Goal: Transaction & Acquisition: Purchase product/service

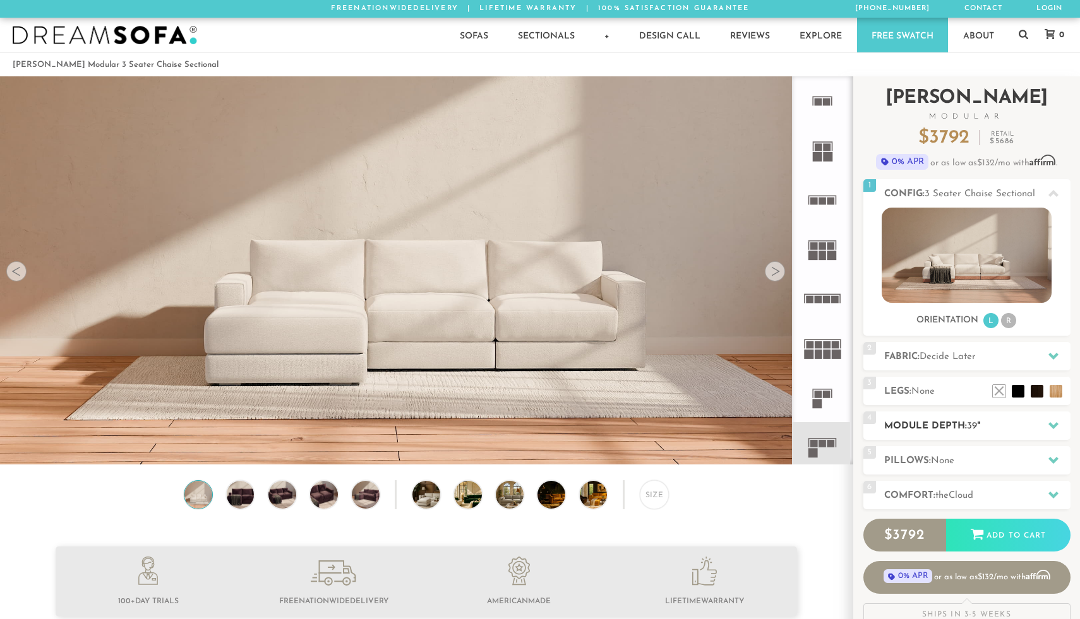
click at [943, 424] on h2 "Module Depth: 39 "" at bounding box center [977, 426] width 186 height 15
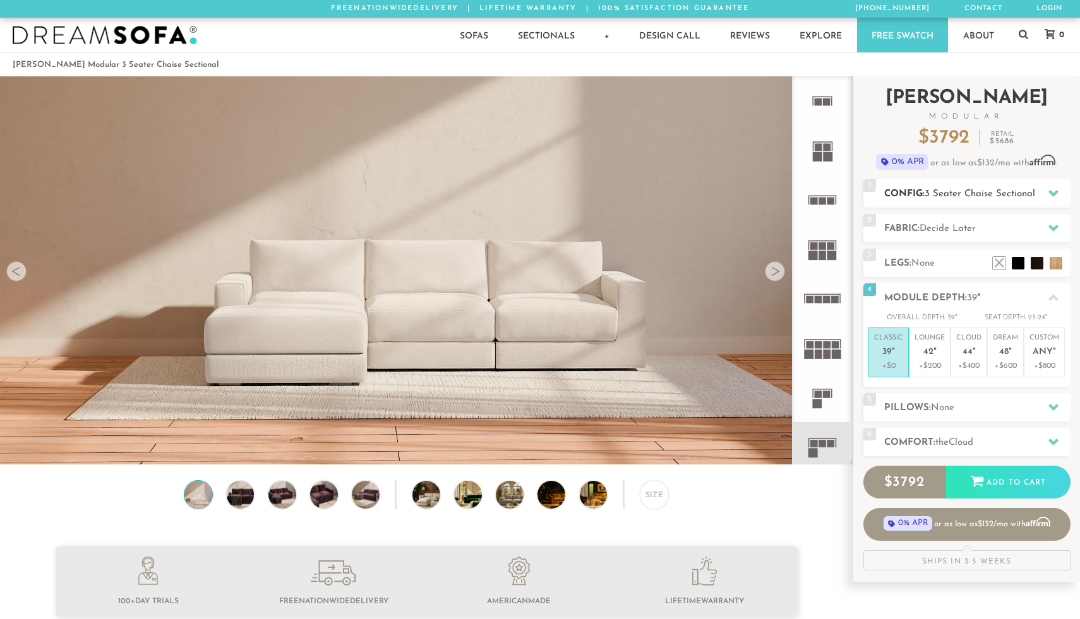
click at [968, 193] on span "3 Seater Chaise Sectional" at bounding box center [979, 193] width 111 height 9
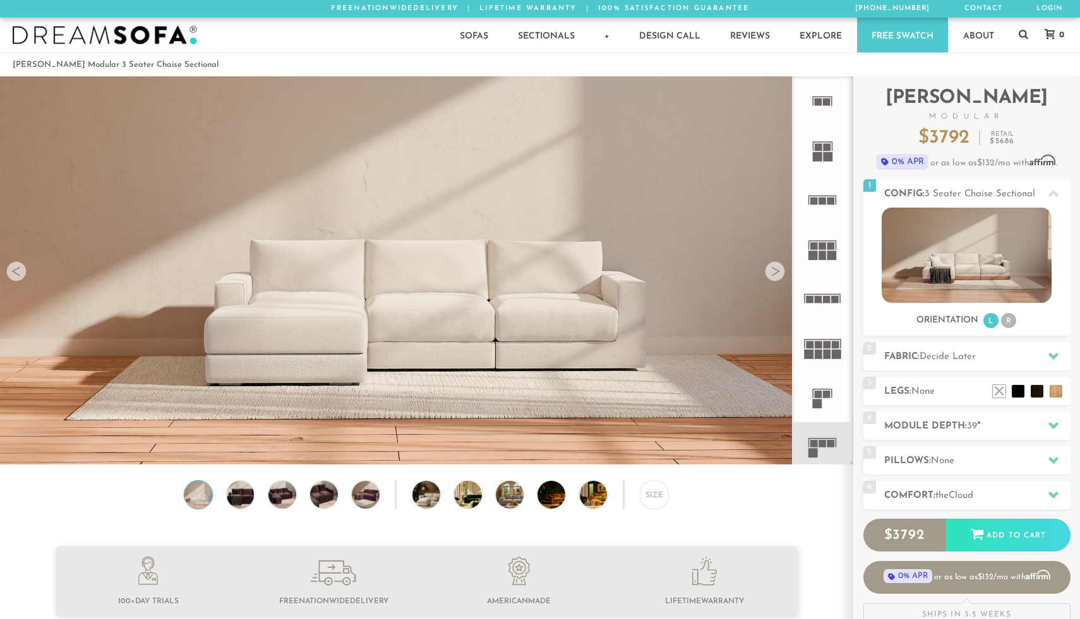
click at [835, 198] on icon at bounding box center [822, 200] width 49 height 49
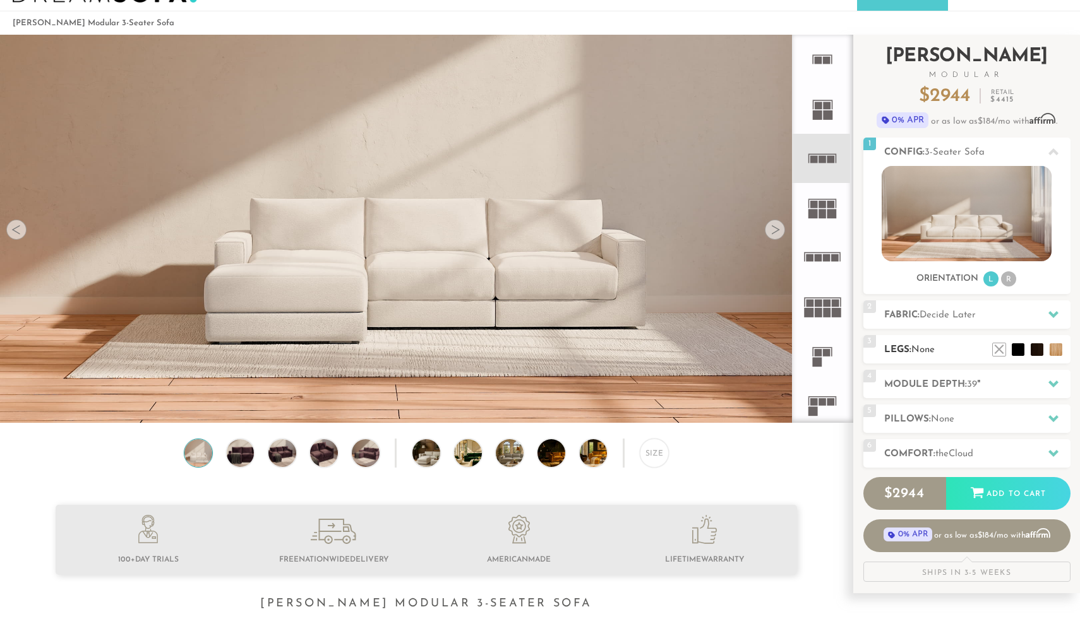
scroll to position [44, 0]
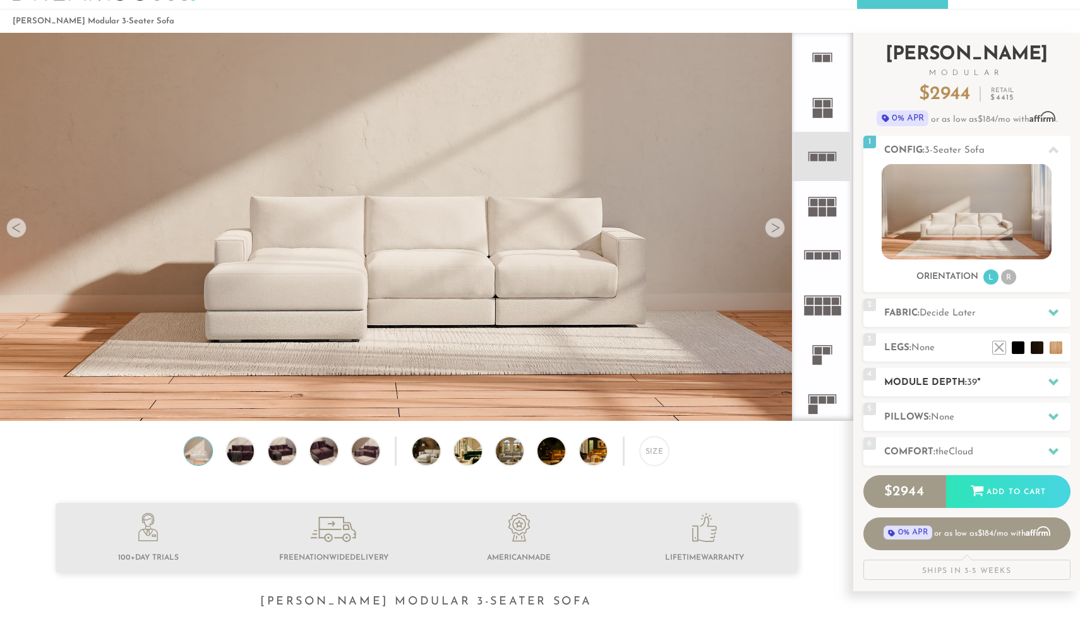
click at [956, 375] on div "4 Module Depth: 39 "" at bounding box center [966, 382] width 207 height 28
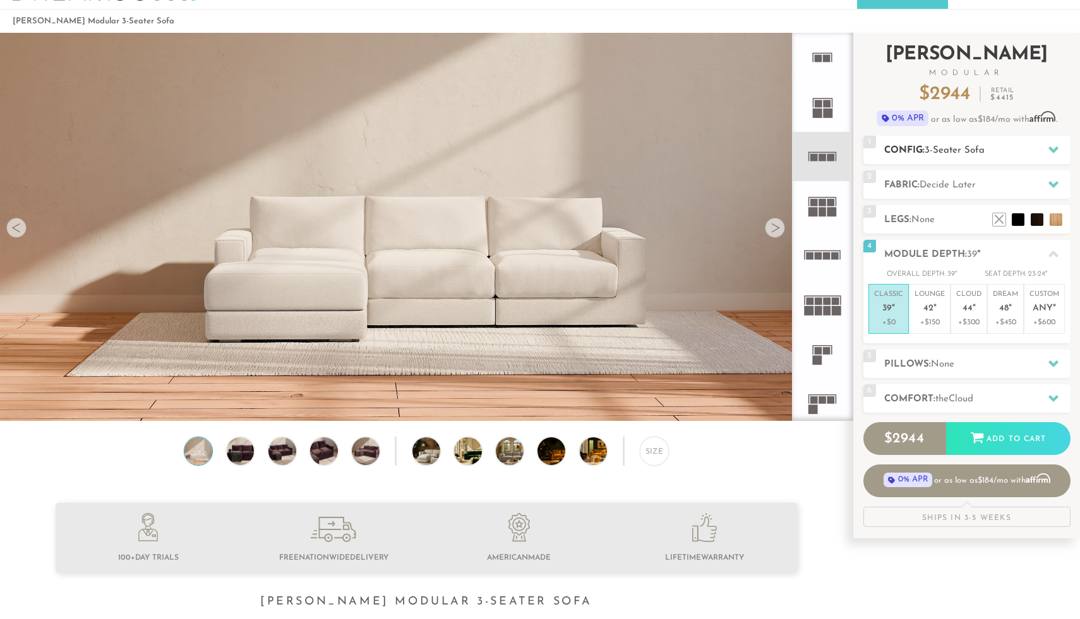
click at [991, 150] on h2 "Config: 3-Seater Sofa" at bounding box center [977, 150] width 186 height 15
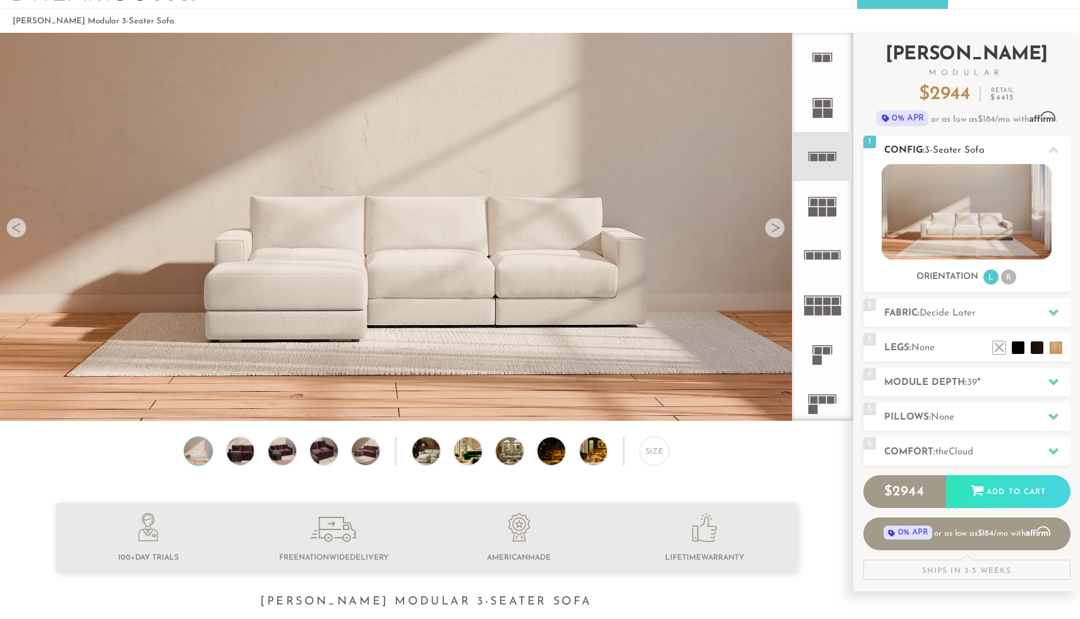
click at [975, 220] on img at bounding box center [966, 211] width 170 height 95
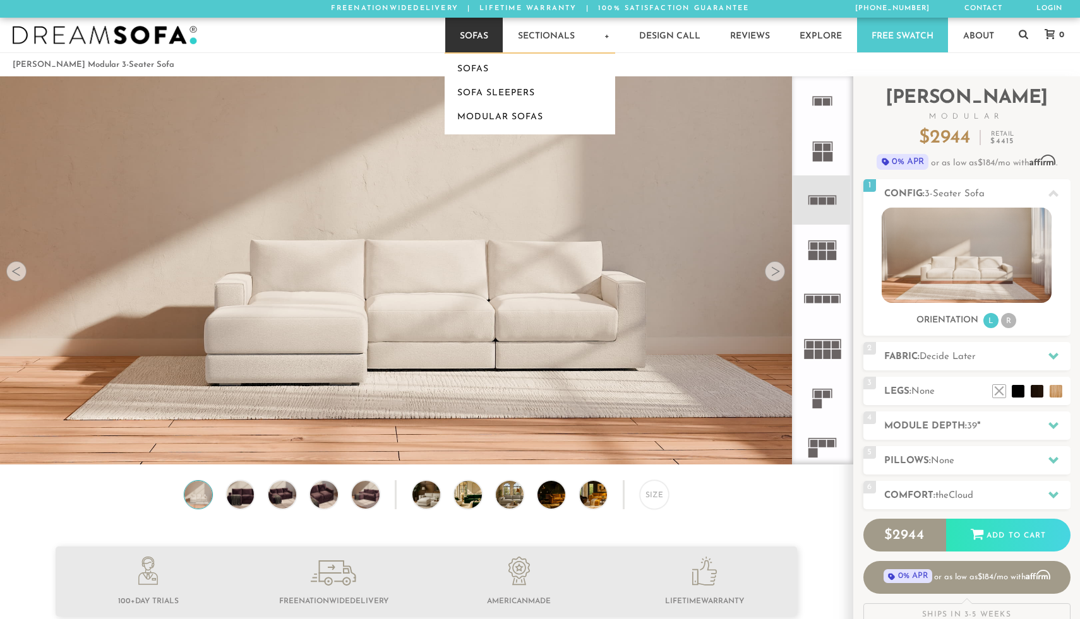
click at [483, 39] on link "Sofas" at bounding box center [473, 35] width 57 height 35
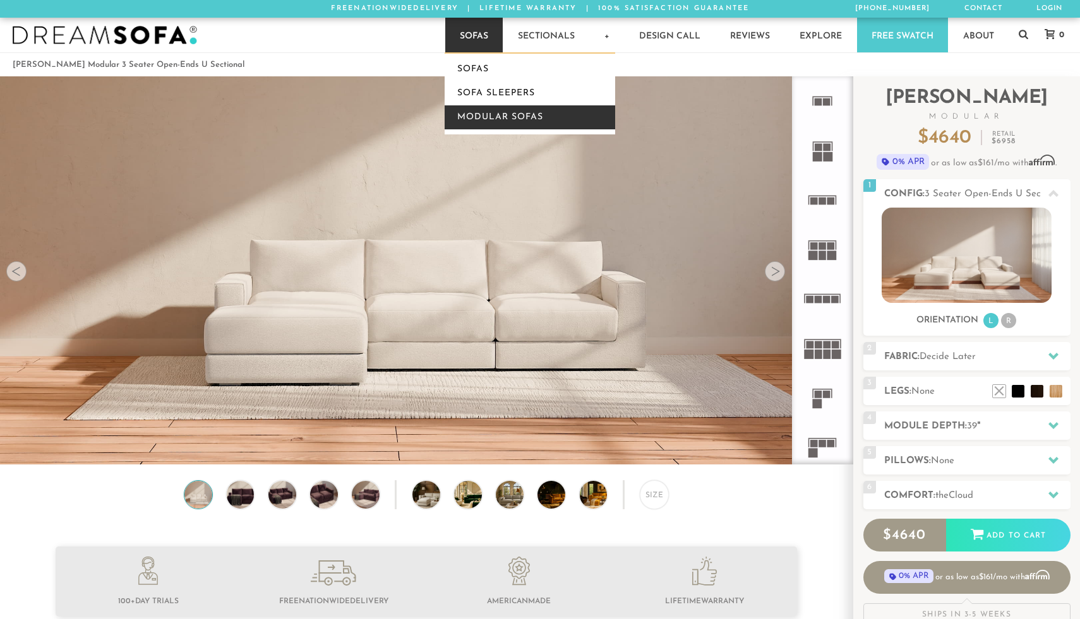
click at [482, 108] on link "Modular Sofas" at bounding box center [530, 117] width 170 height 24
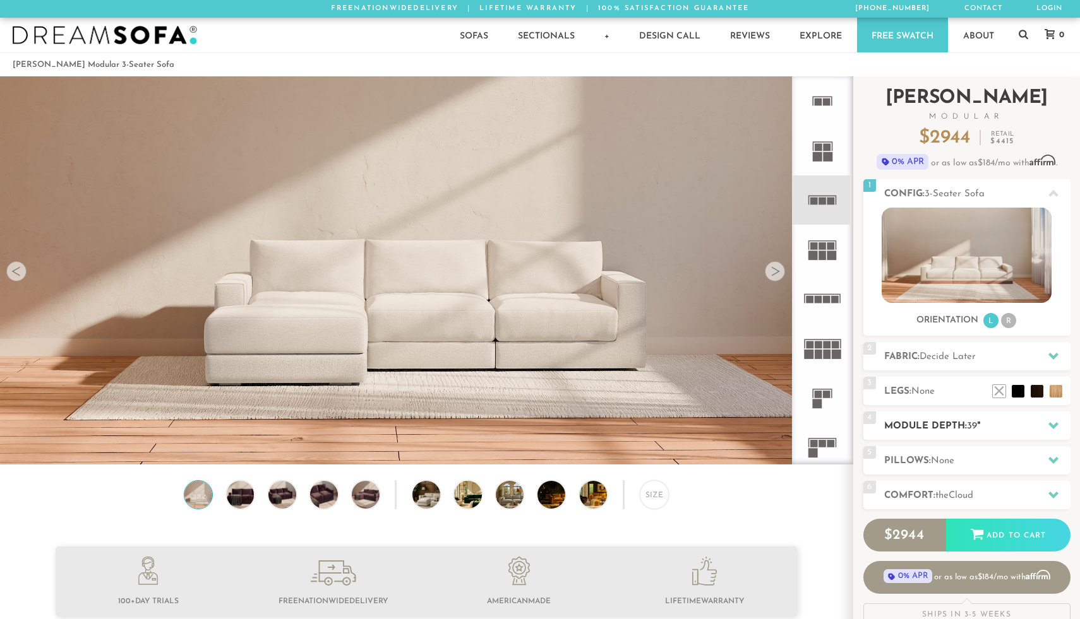
click at [952, 427] on h2 "Module Depth: 39 "" at bounding box center [977, 426] width 186 height 15
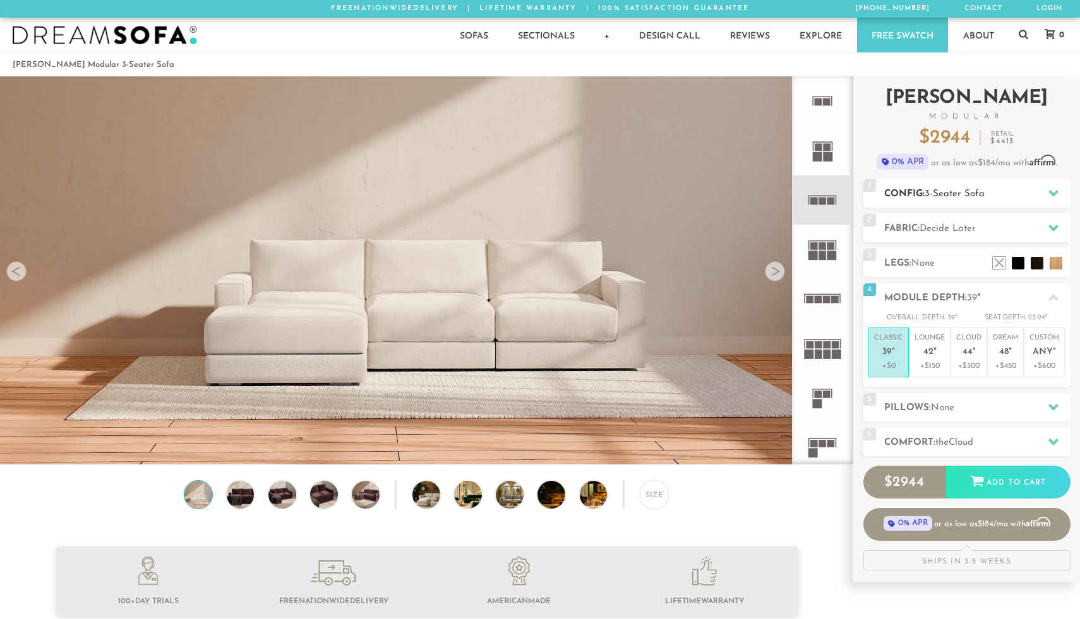
click at [996, 187] on h2 "Config: 3-Seater Sofa" at bounding box center [977, 194] width 186 height 15
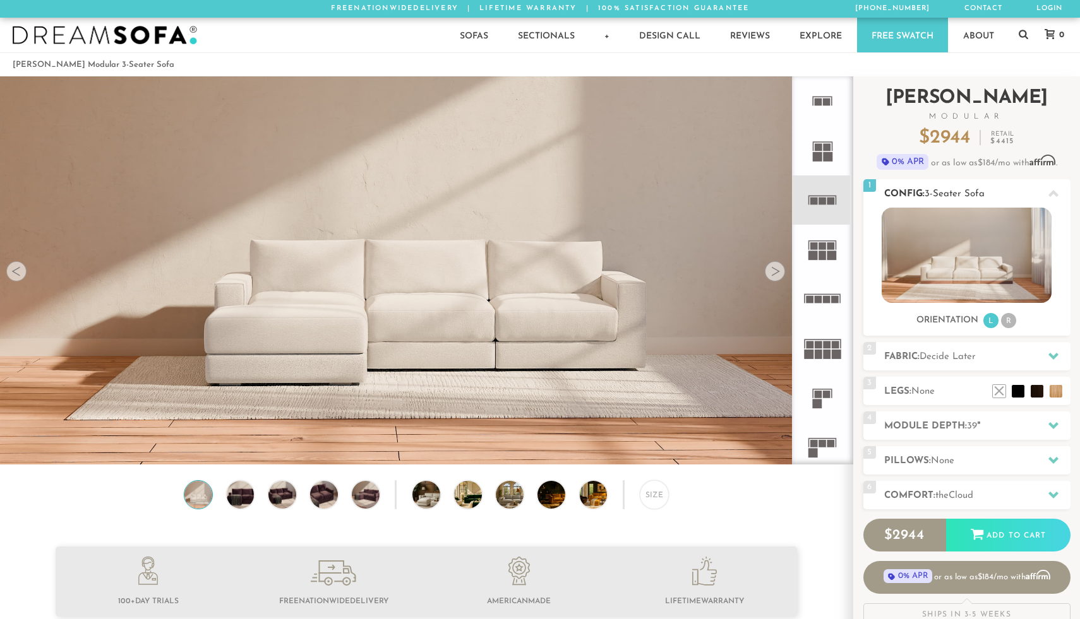
click at [1002, 234] on img at bounding box center [966, 255] width 170 height 95
click at [821, 299] on rect at bounding box center [819, 300] width 8 height 8
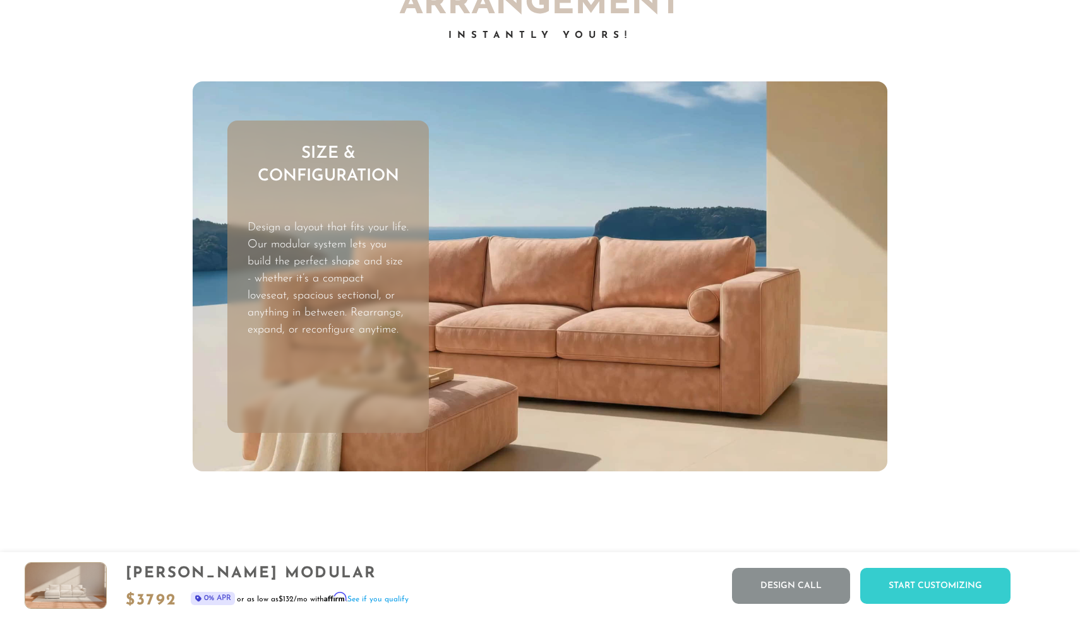
scroll to position [3844, 0]
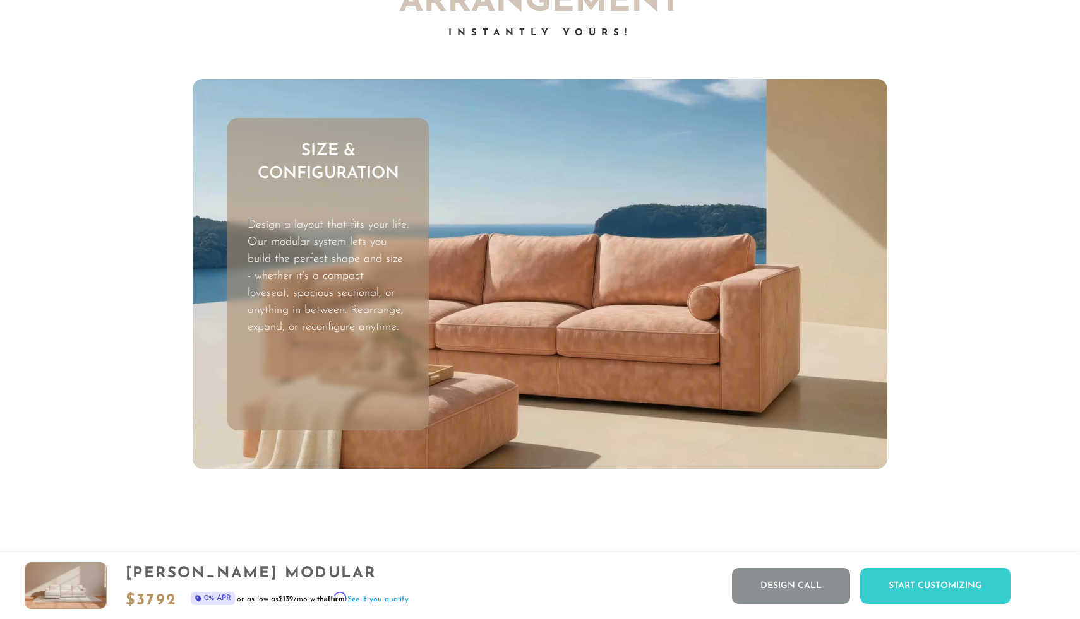
click at [663, 323] on video "Your browser does not support HTML5 video." at bounding box center [540, 274] width 695 height 391
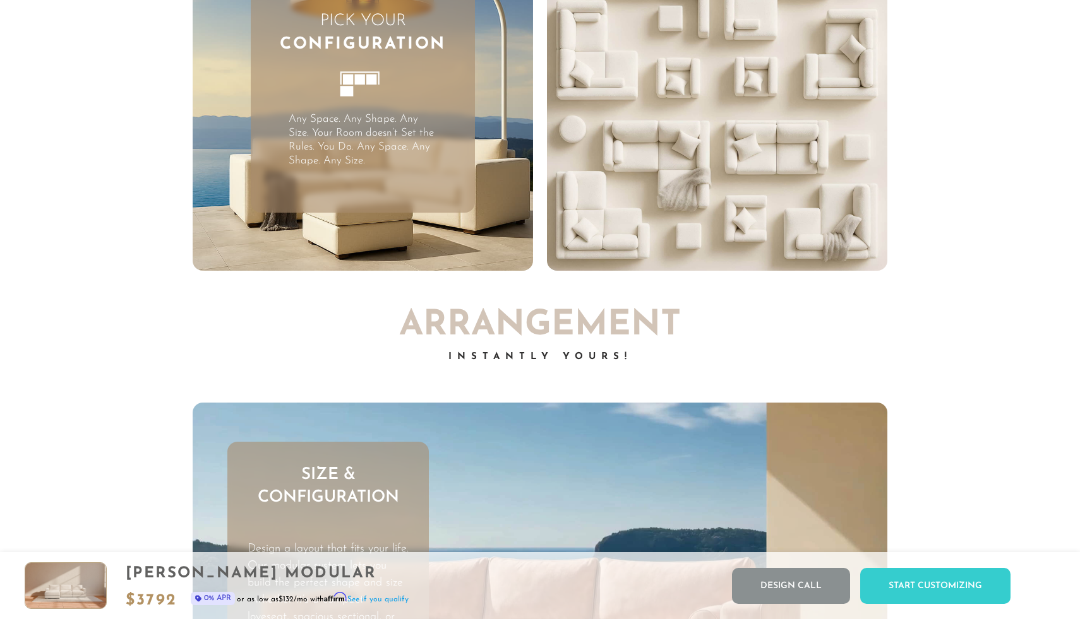
scroll to position [3518, 0]
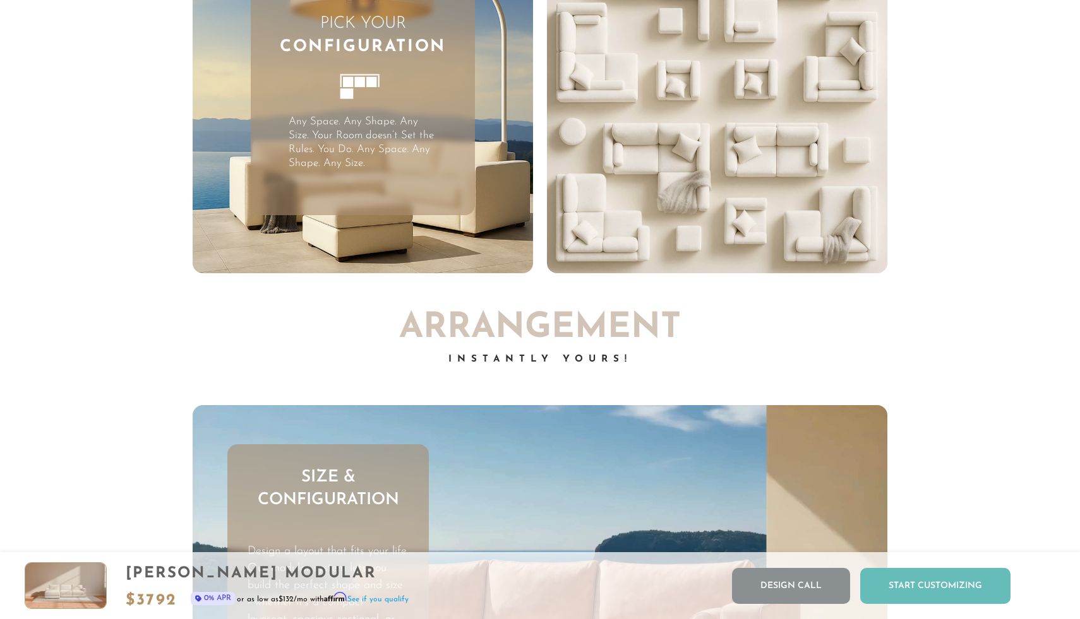
click at [892, 580] on div "Start Customizing" at bounding box center [935, 586] width 150 height 36
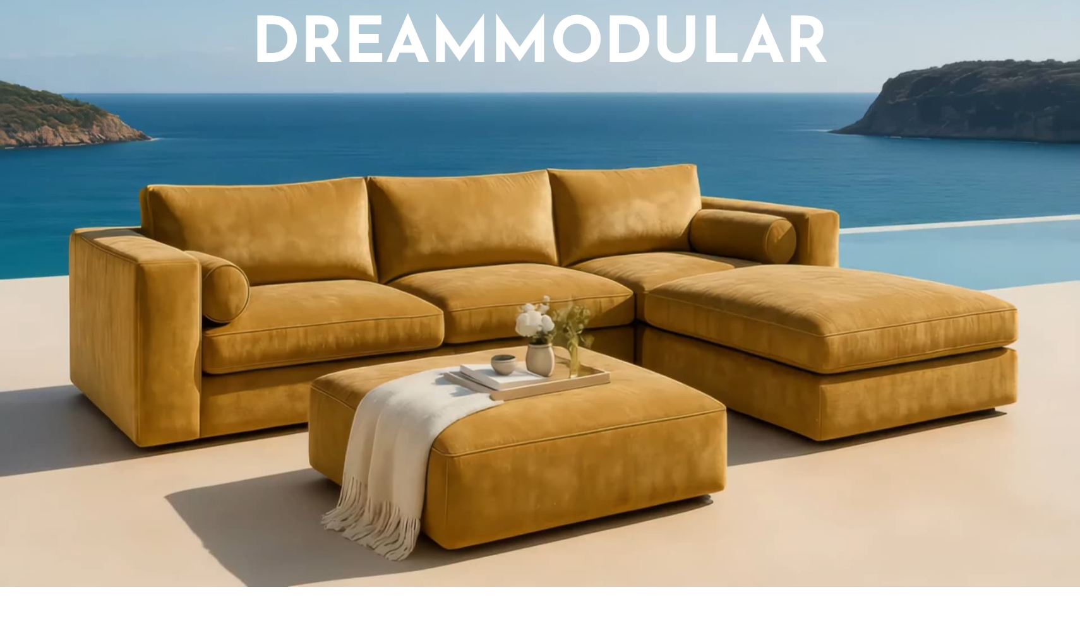
scroll to position [0, 0]
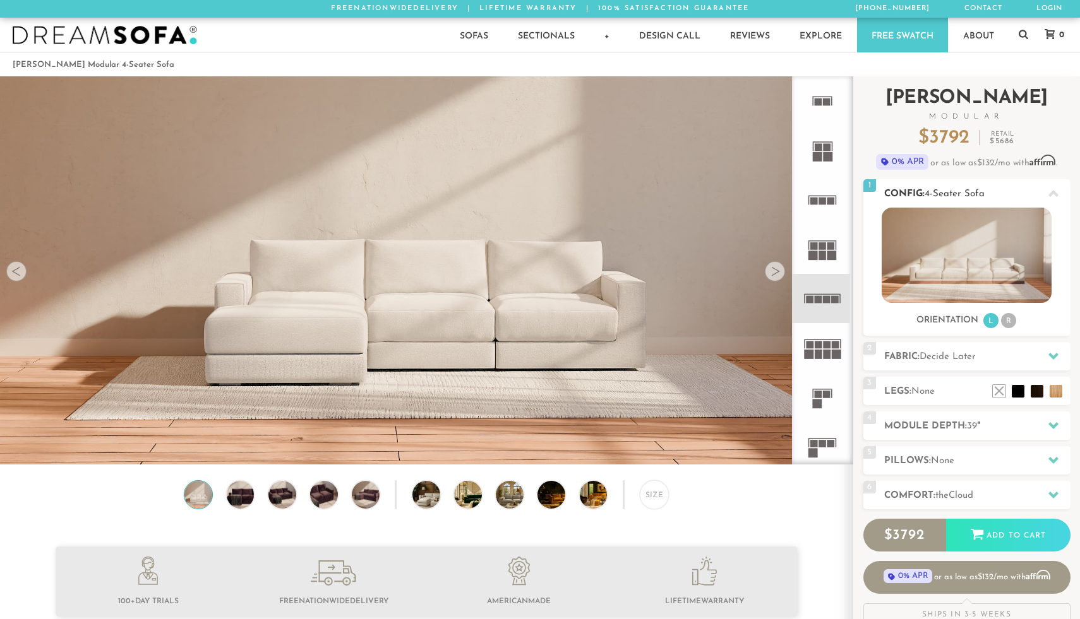
click at [962, 187] on h2 "Config: 4-Seater Sofa" at bounding box center [977, 194] width 186 height 15
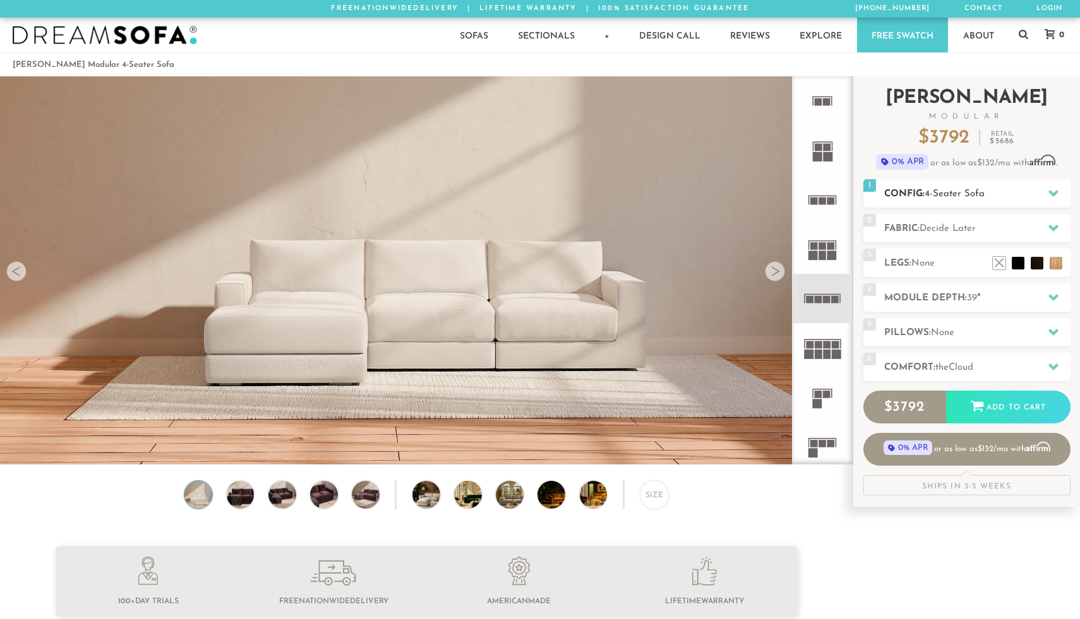
click at [1049, 190] on icon at bounding box center [1053, 193] width 10 height 7
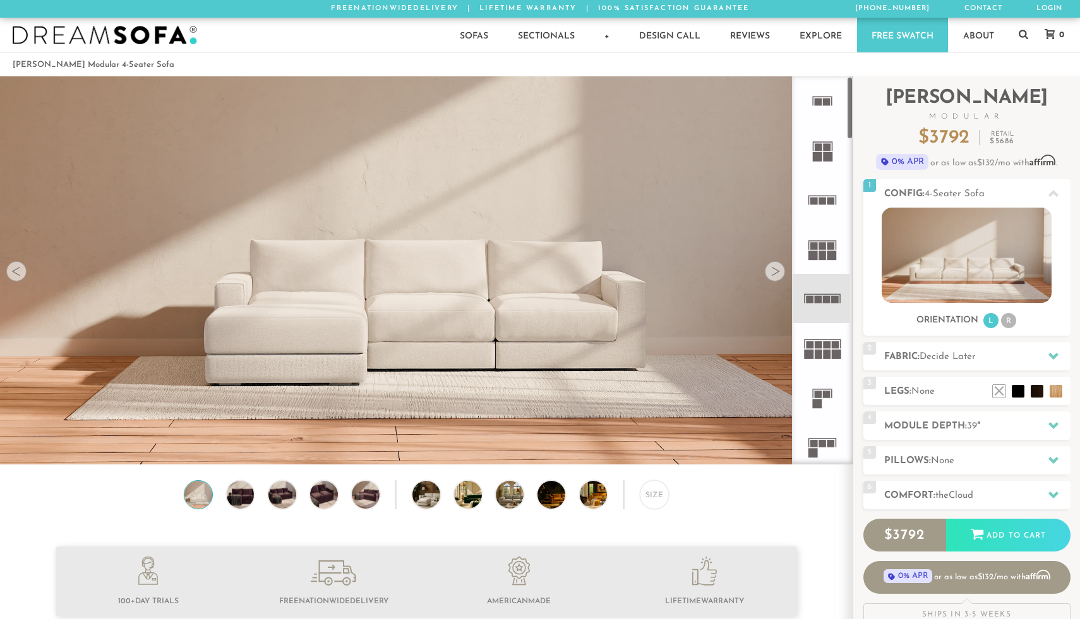
click at [823, 196] on icon at bounding box center [822, 200] width 49 height 49
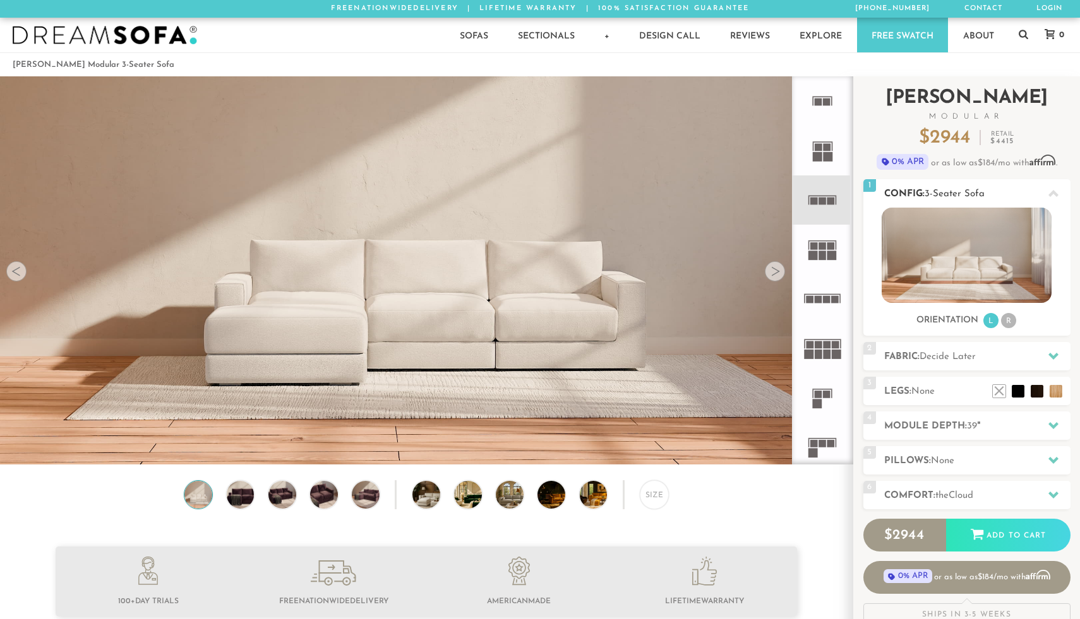
click at [1008, 320] on li "R" at bounding box center [1008, 320] width 15 height 15
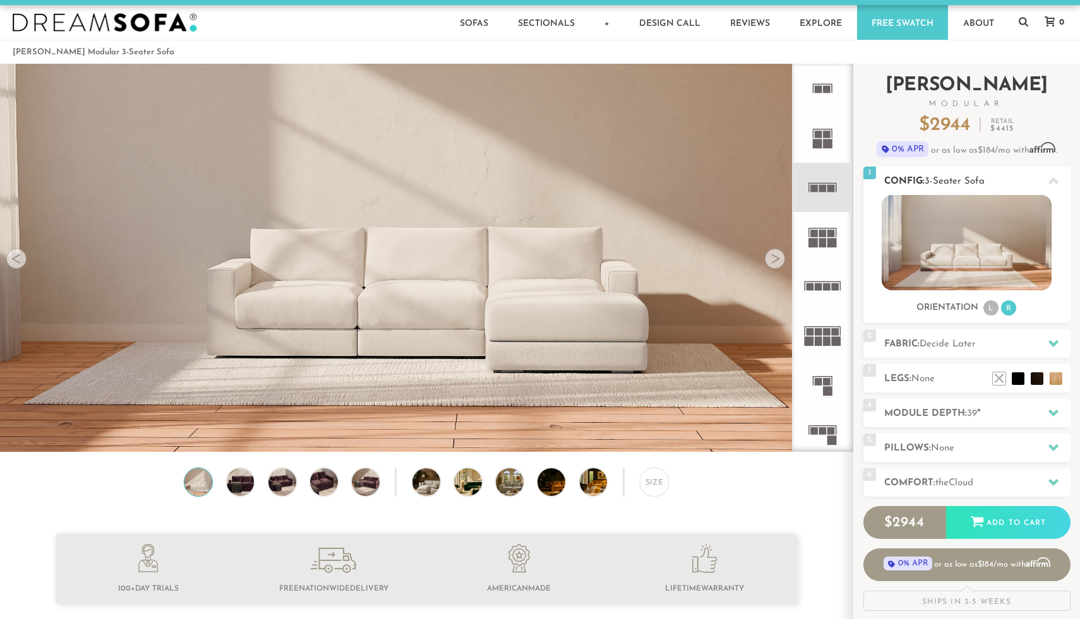
scroll to position [26, 0]
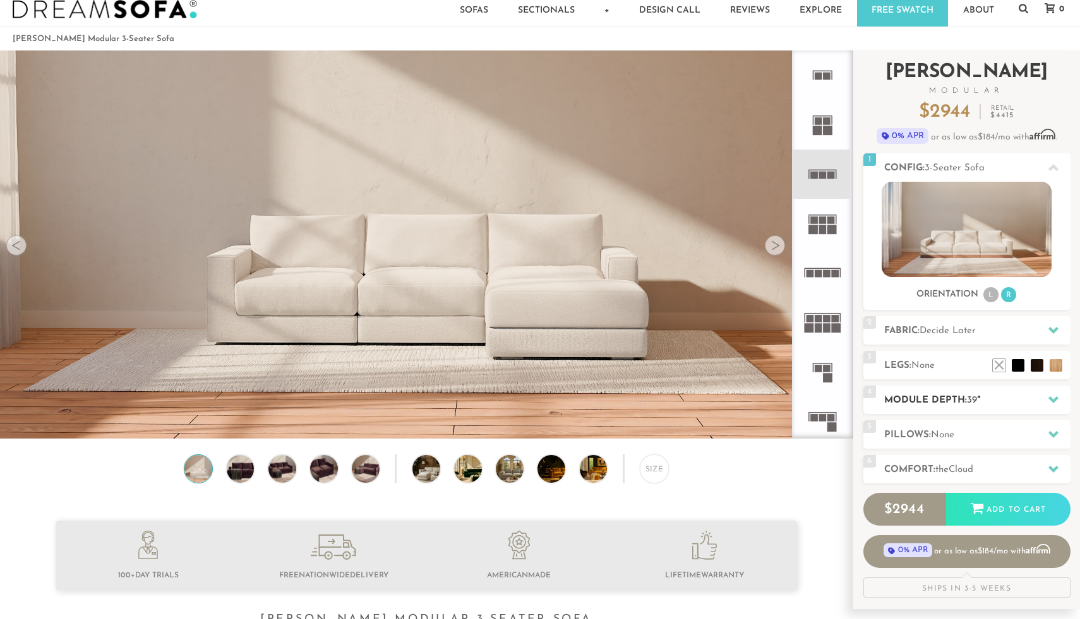
click at [954, 405] on h2 "Module Depth: 39 "" at bounding box center [977, 400] width 186 height 15
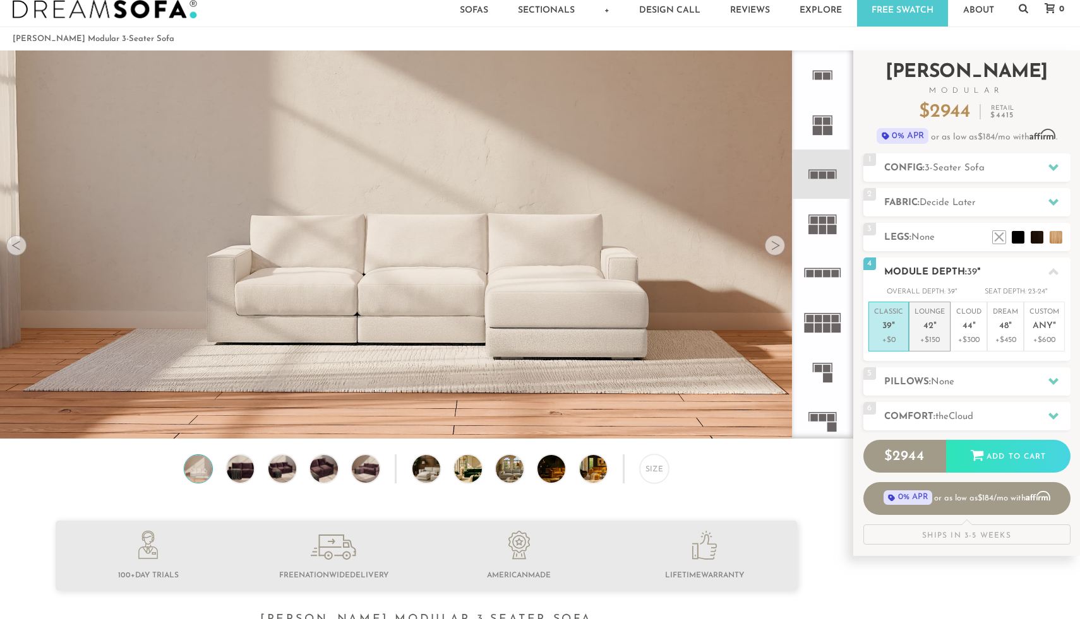
click at [931, 337] on p "+$150" at bounding box center [929, 340] width 30 height 11
click at [967, 343] on p "+$300" at bounding box center [968, 340] width 25 height 11
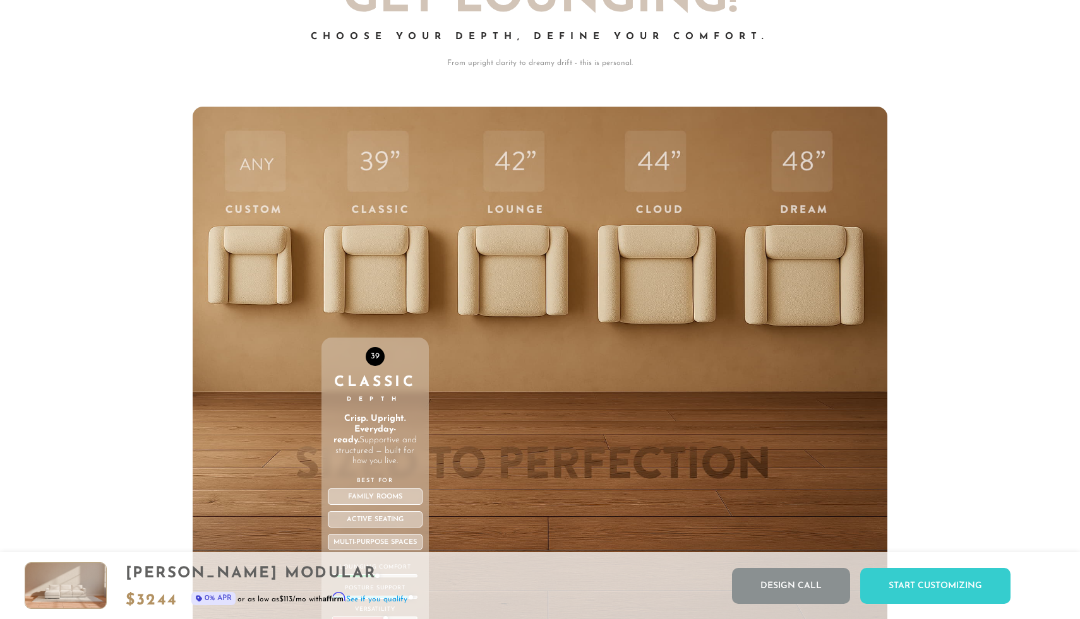
scroll to position [4354, 0]
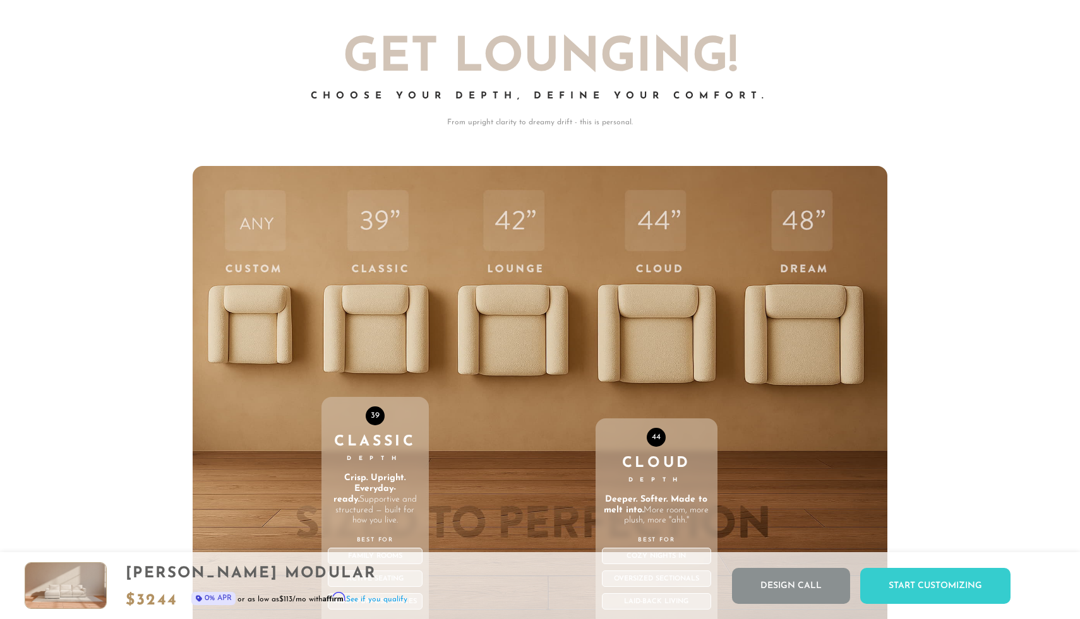
click at [662, 329] on div "44 Cloud Depth Deeper. Softer. Made to melt into. More room, more plush, more "…" at bounding box center [656, 434] width 122 height 537
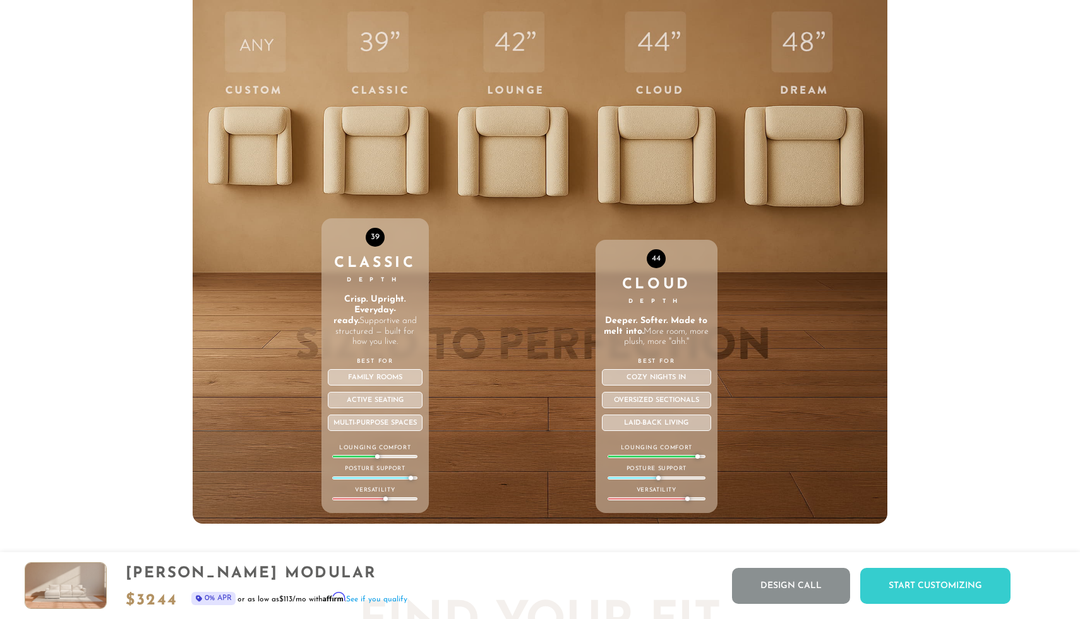
scroll to position [4524, 0]
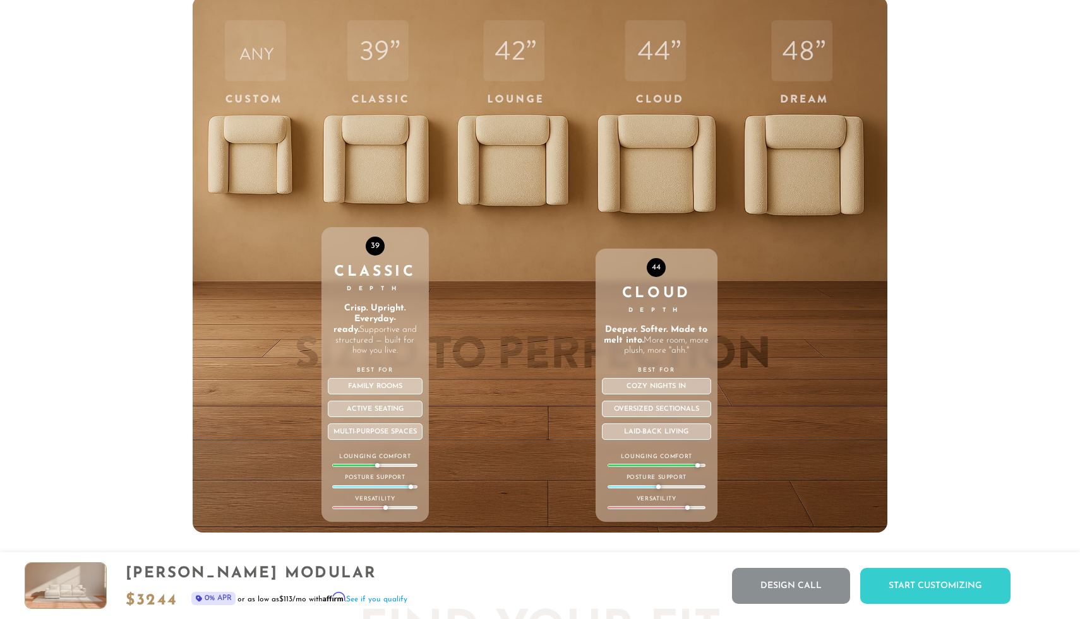
click at [658, 163] on div "44 Cloud Depth Deeper. Softer. Made to melt into. More room, more plush, more "…" at bounding box center [656, 264] width 122 height 537
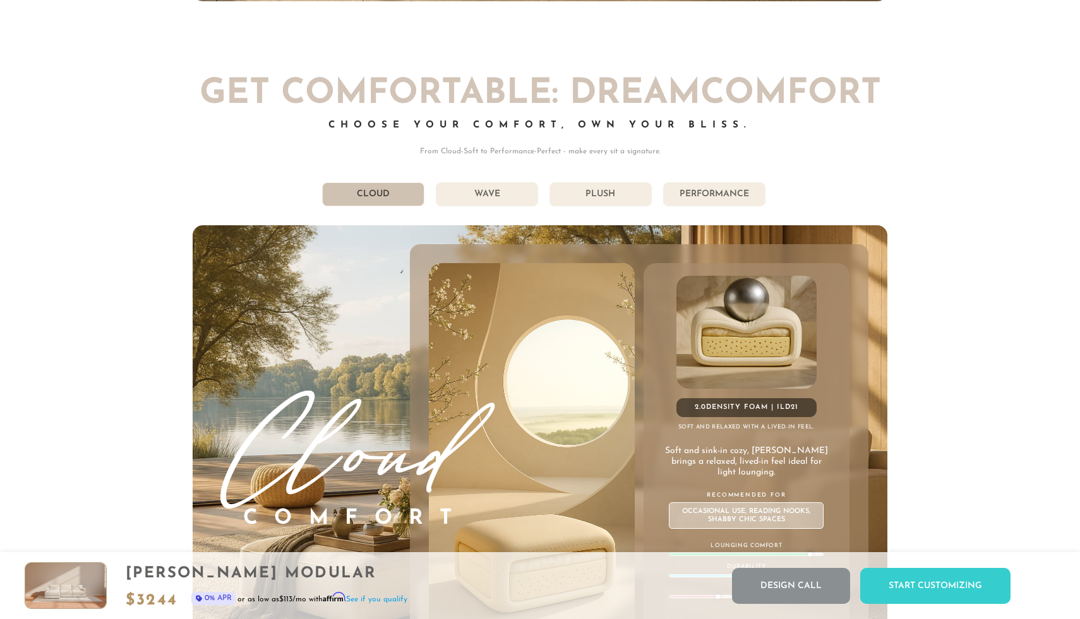
scroll to position [6924, 0]
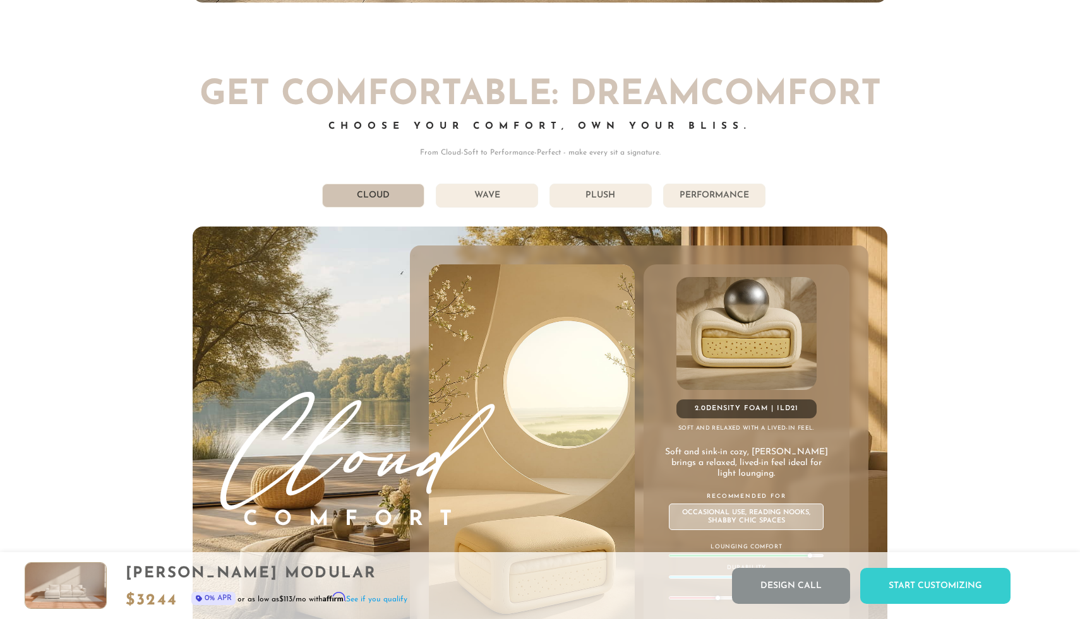
click at [504, 195] on li "Wave" at bounding box center [487, 196] width 102 height 24
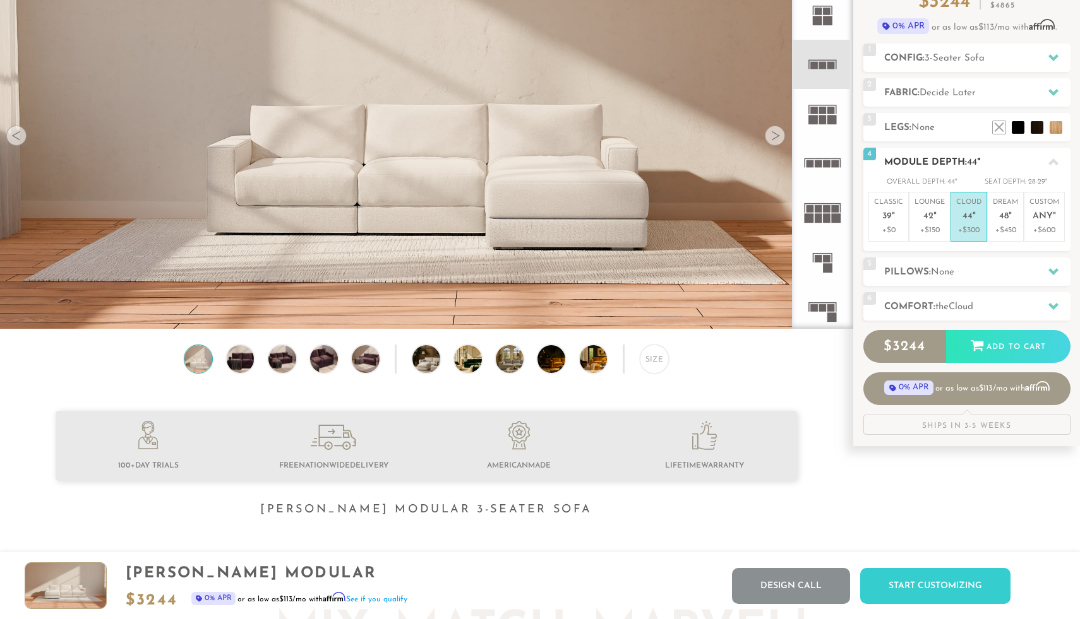
scroll to position [131, 0]
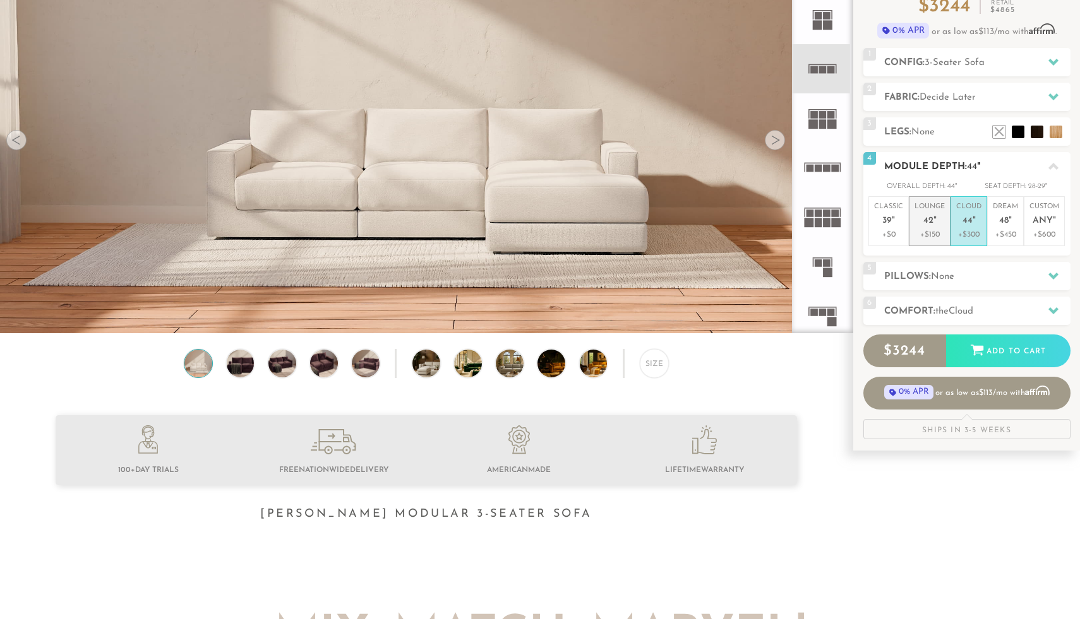
click at [929, 215] on p "Lounge 42 "" at bounding box center [929, 215] width 30 height 27
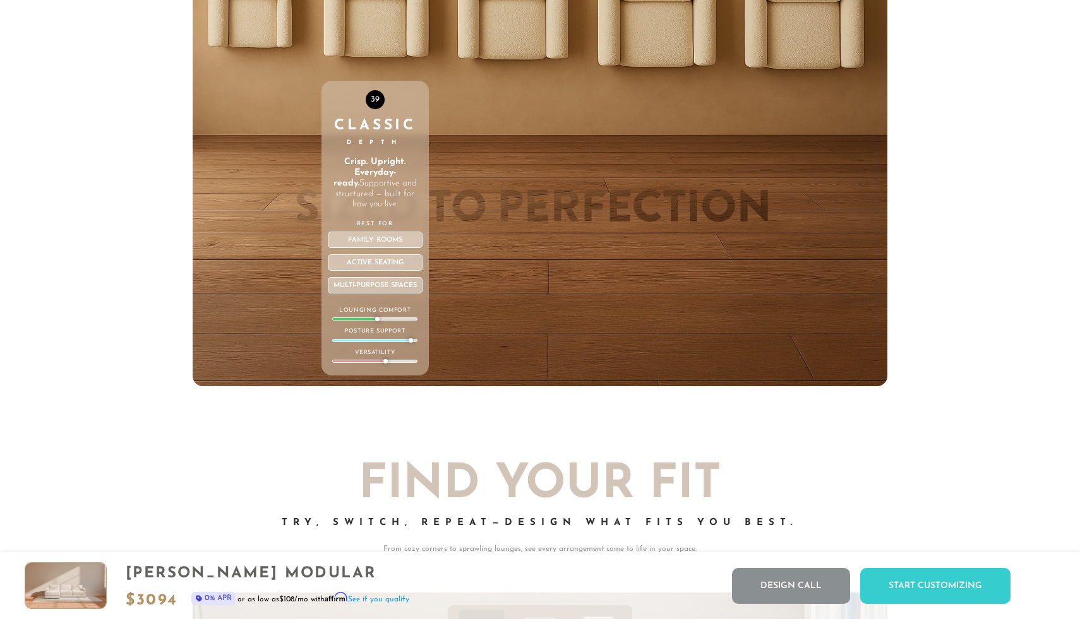
scroll to position [4675, 0]
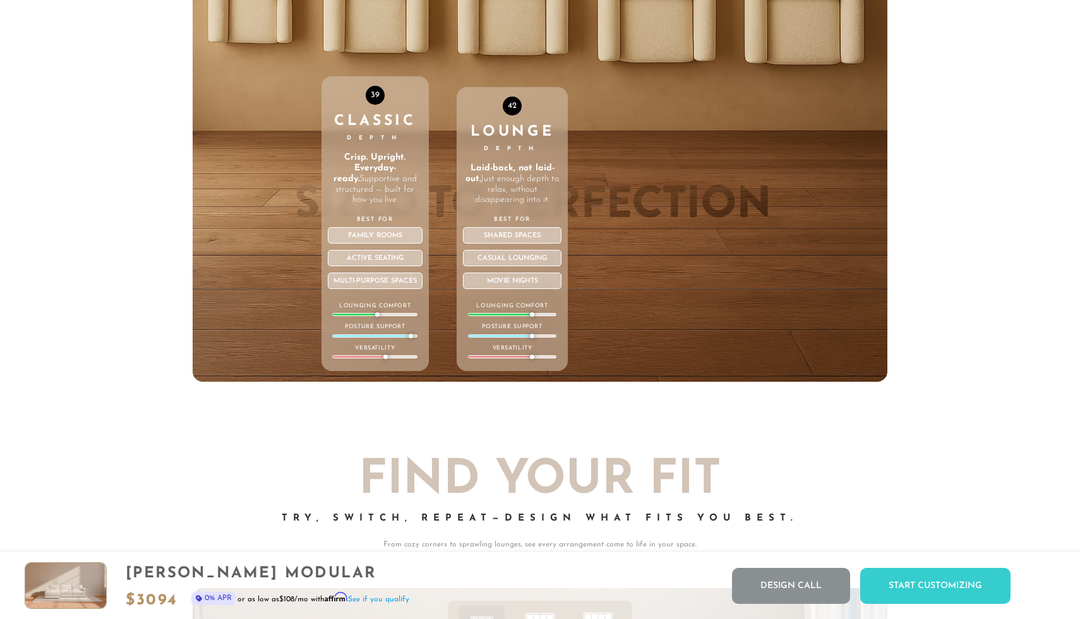
click at [513, 21] on div "42 Lounge Depth Laid-back, not laid-out. Just enough depth to relax, without di…" at bounding box center [512, 113] width 111 height 537
click at [528, 31] on div "42 Lounge Depth Laid-back, not laid-out. Just enough depth to relax, without di…" at bounding box center [512, 113] width 111 height 537
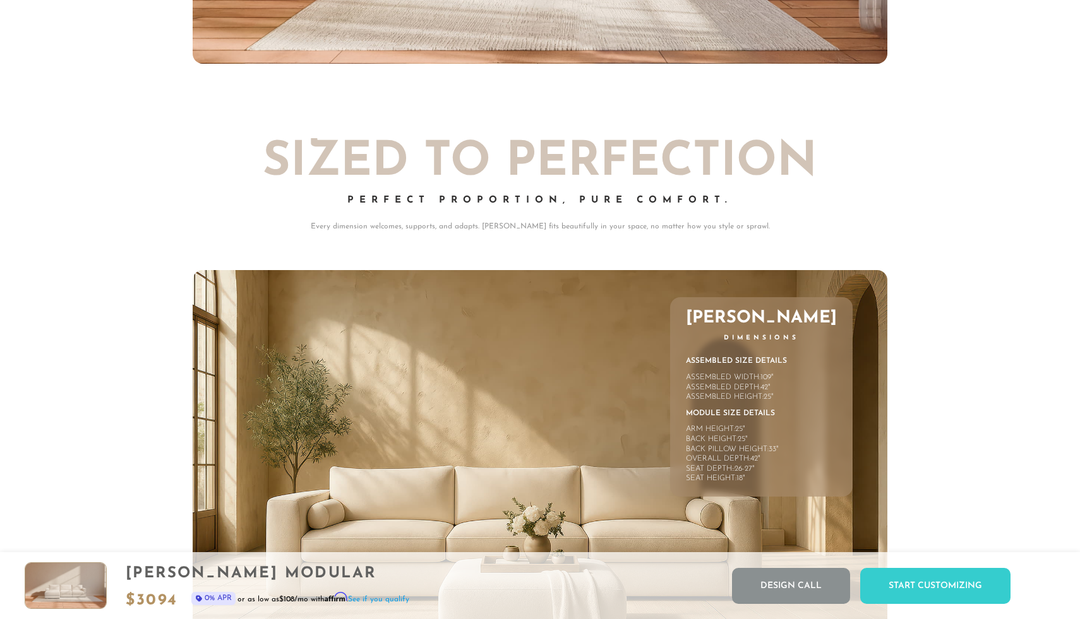
scroll to position [5591, 0]
